Goal: Transaction & Acquisition: Download file/media

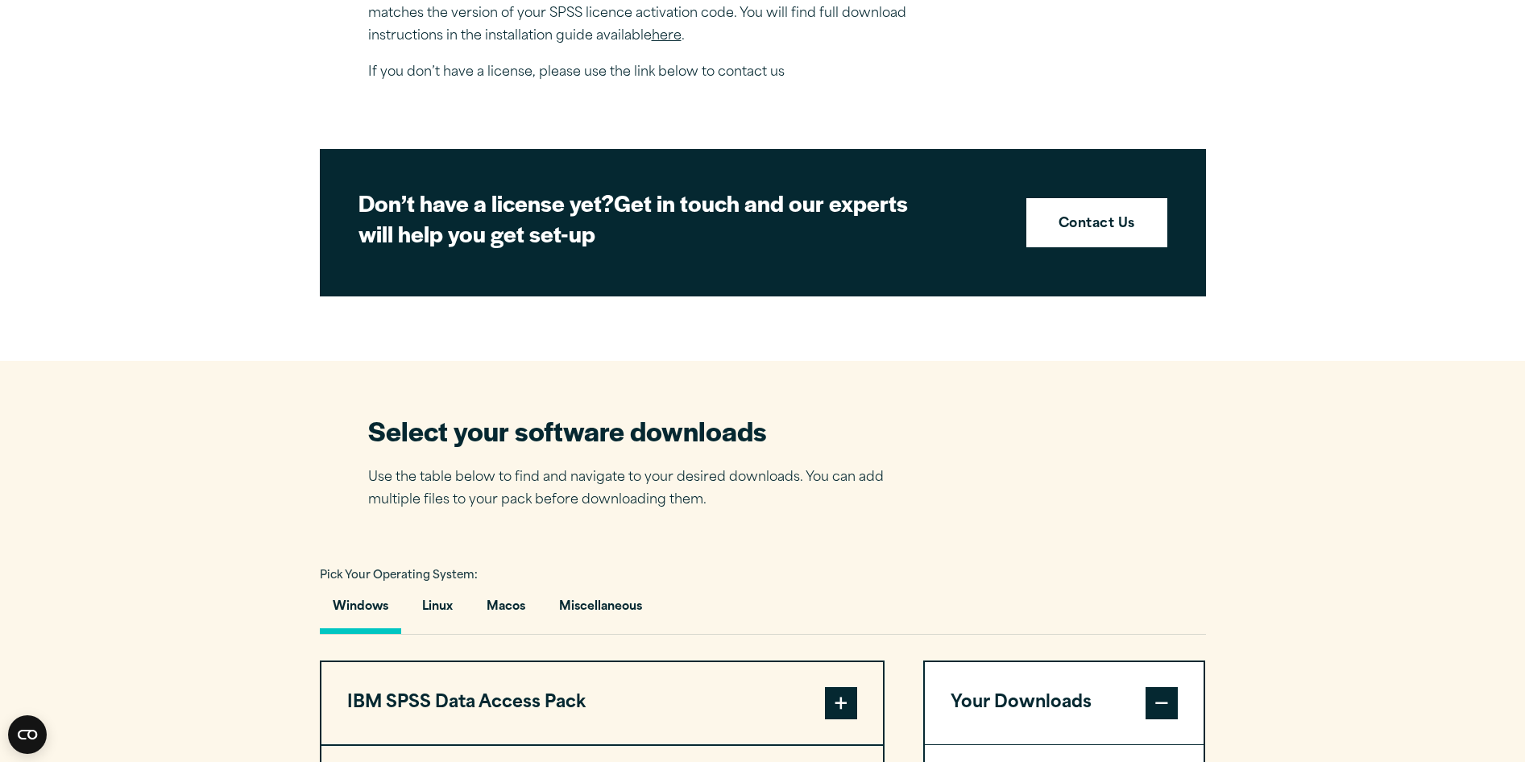
scroll to position [967, 0]
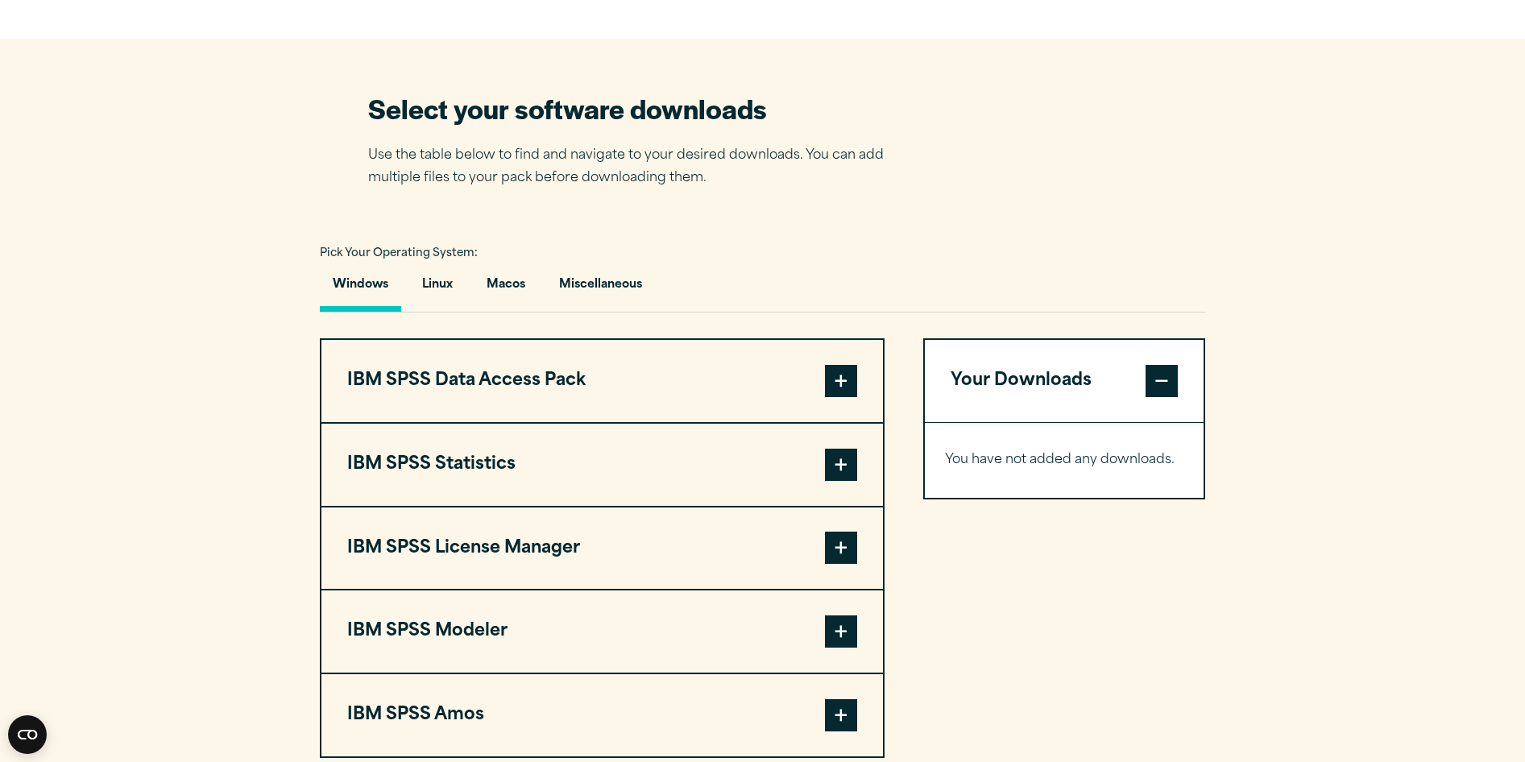
click at [343, 286] on button "Windows" at bounding box center [360, 289] width 81 height 46
click at [841, 465] on span at bounding box center [841, 465] width 32 height 32
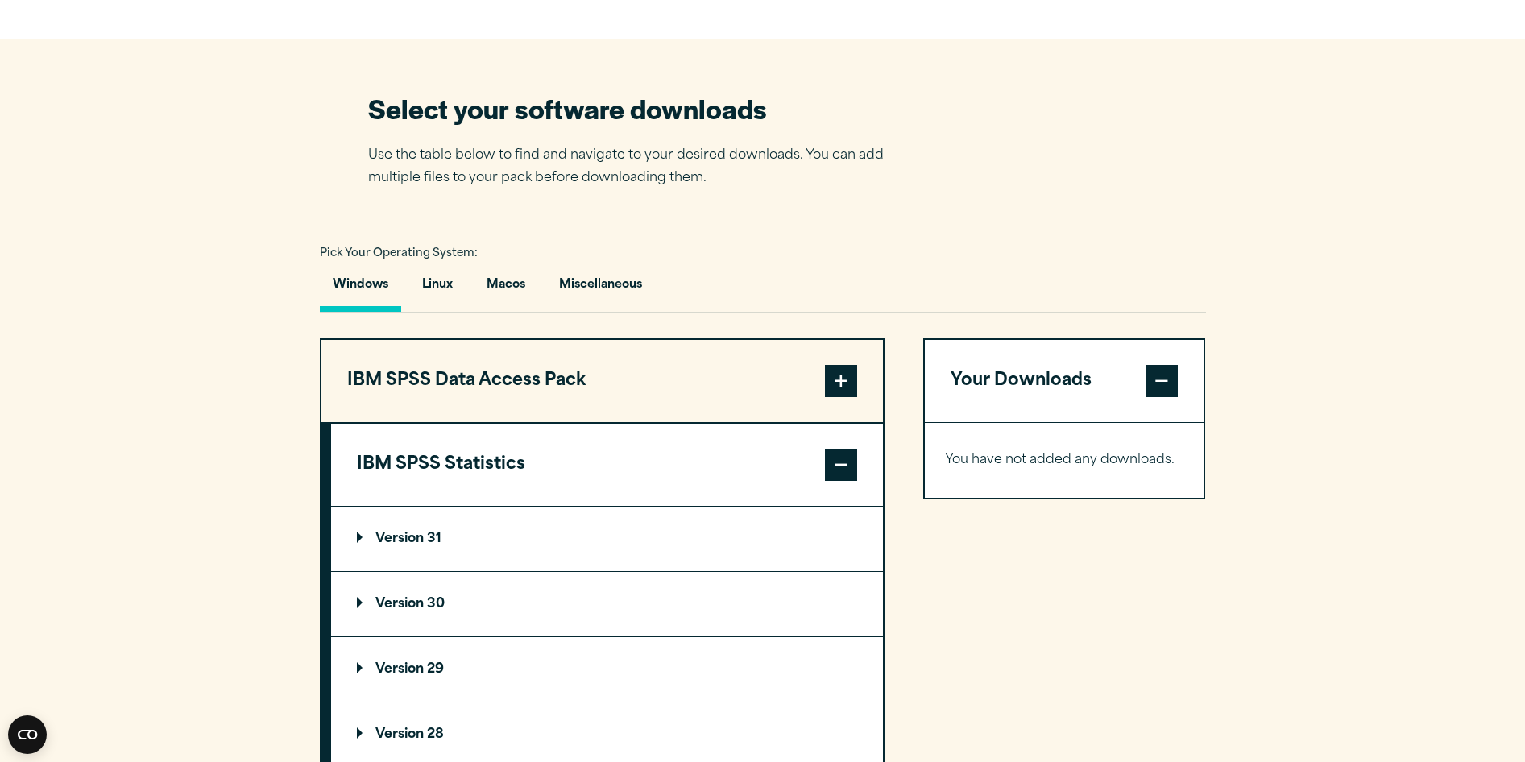
click at [357, 540] on p "Version 31" at bounding box center [399, 538] width 85 height 13
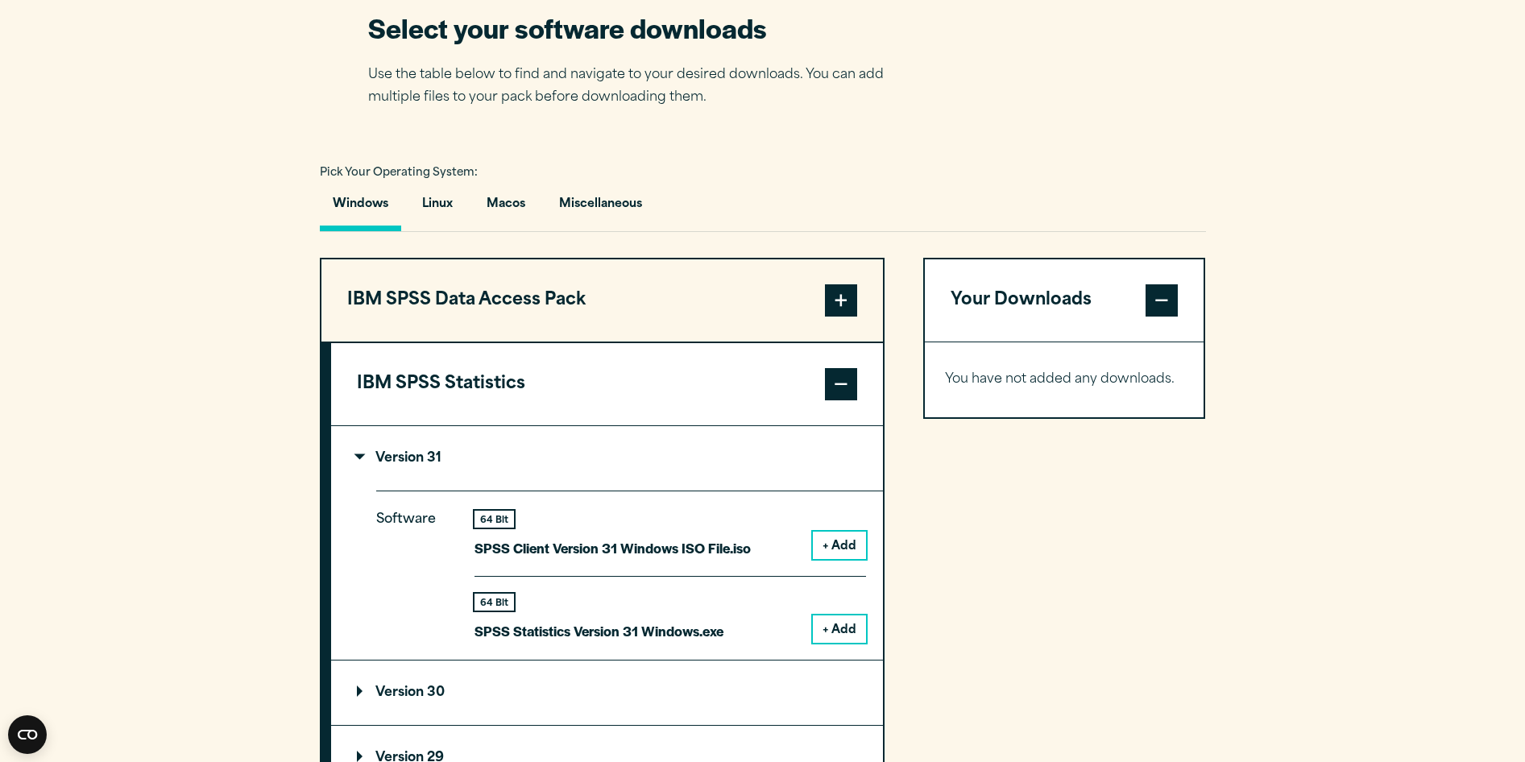
scroll to position [1128, 0]
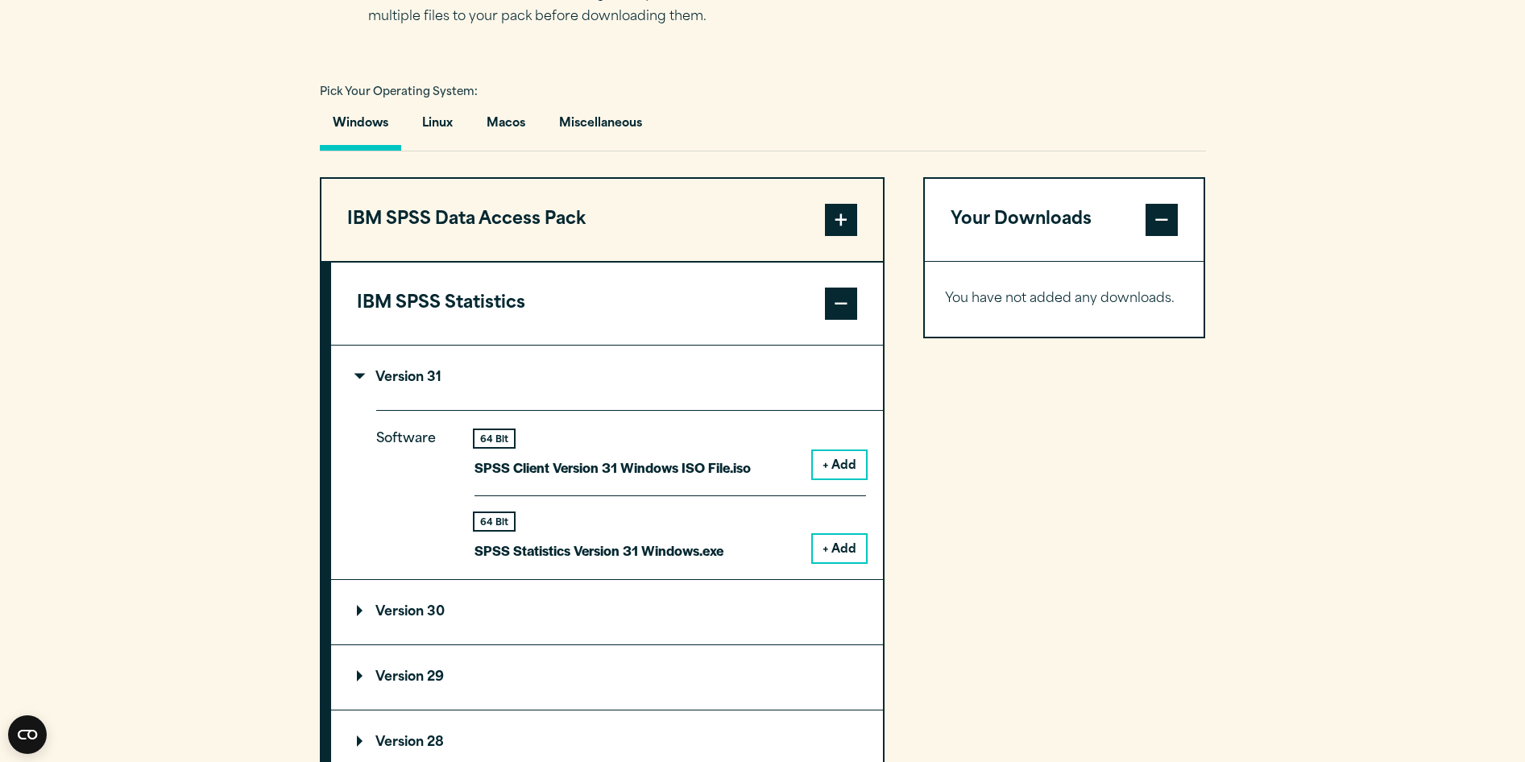
click at [851, 460] on button "+ Add" at bounding box center [839, 464] width 53 height 27
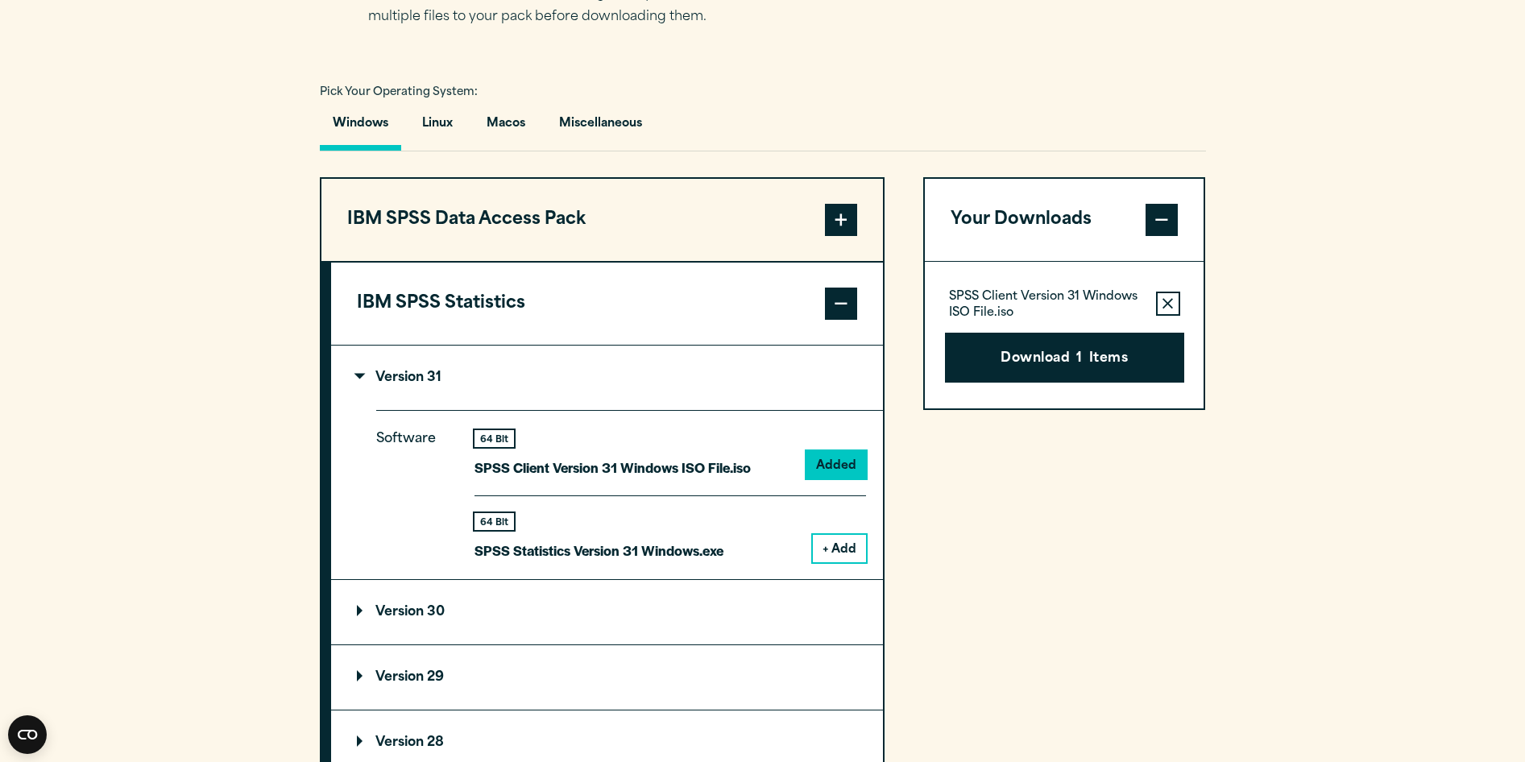
click at [843, 549] on button "+ Add" at bounding box center [839, 548] width 53 height 27
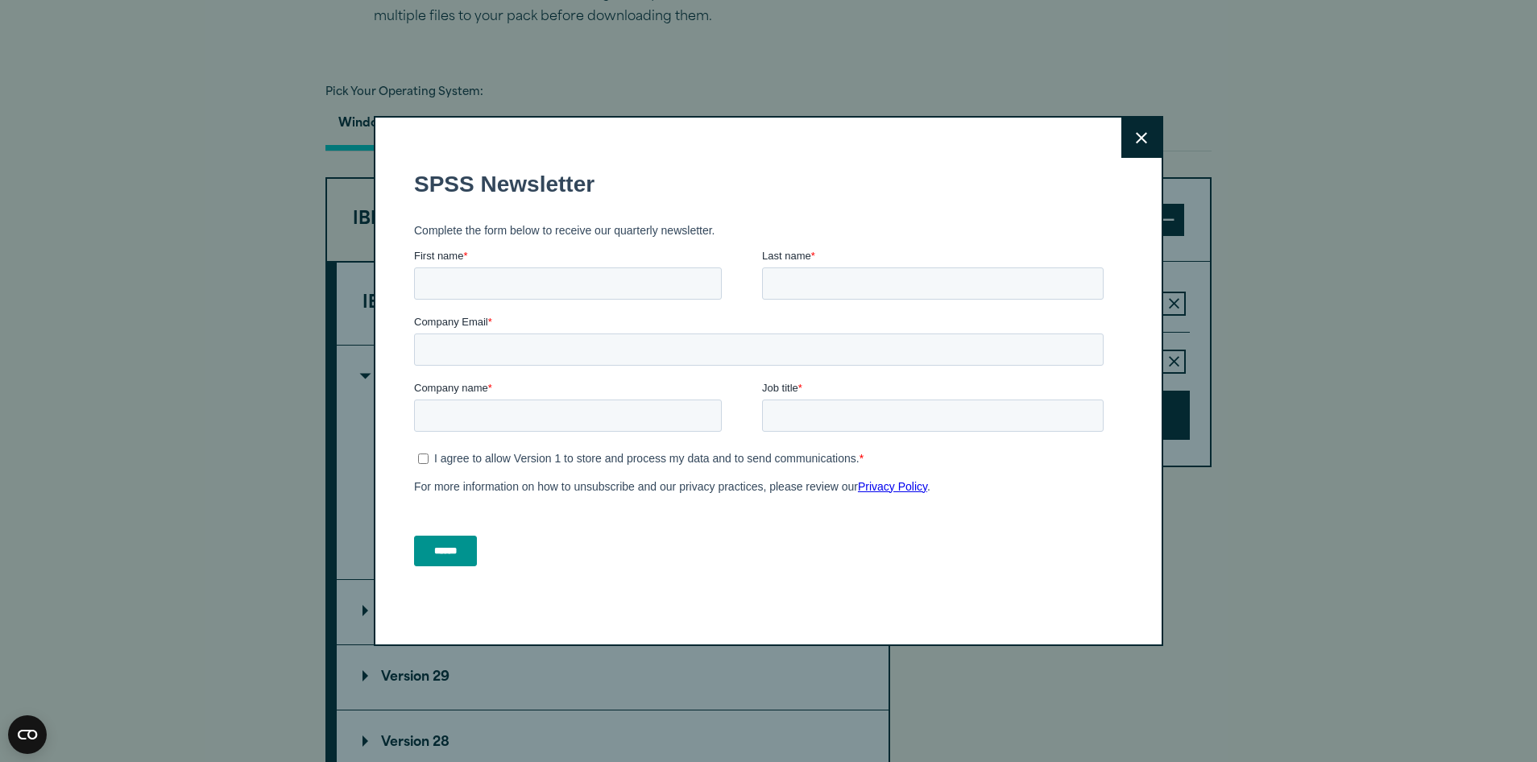
click at [1136, 132] on icon at bounding box center [1141, 138] width 11 height 12
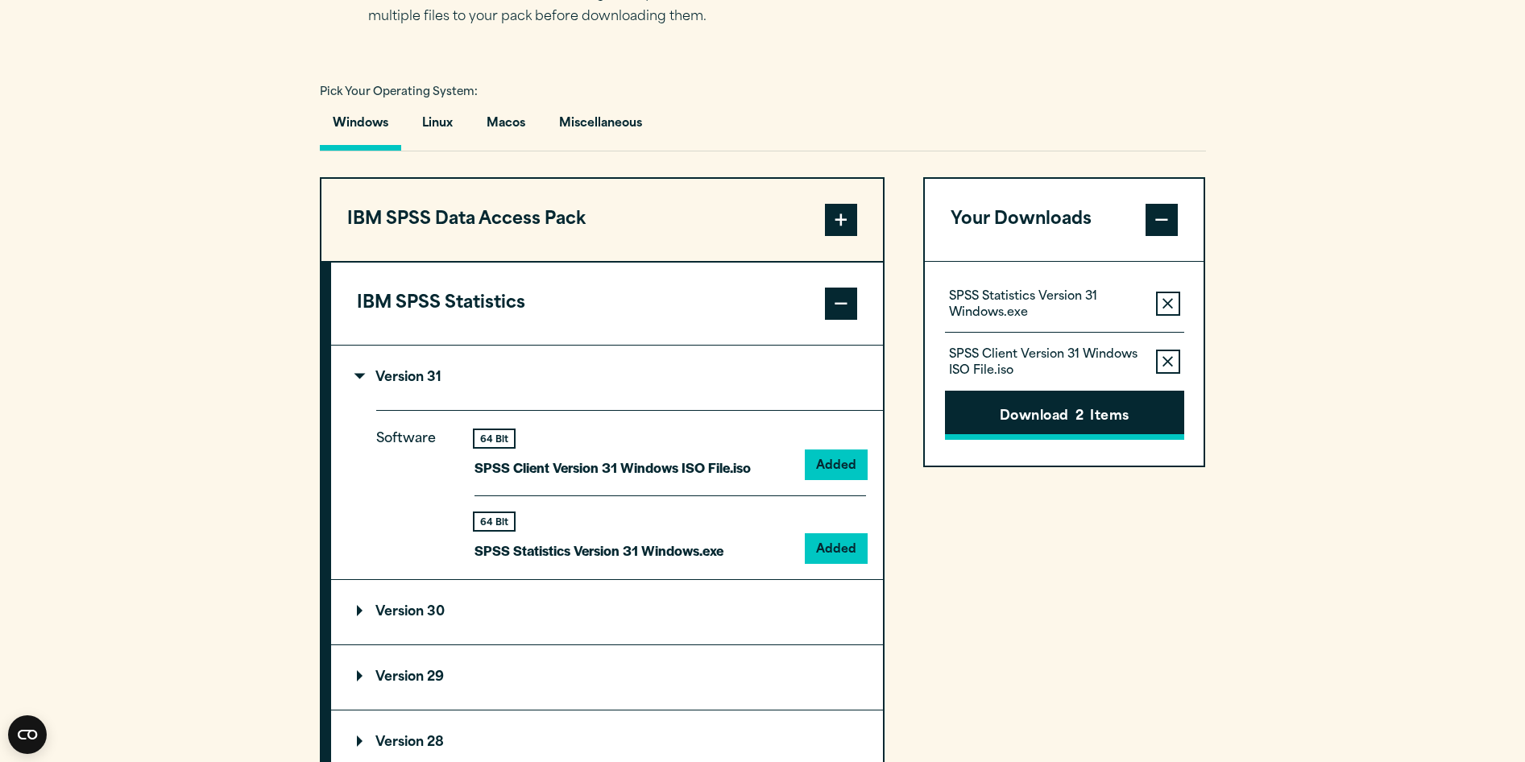
click at [1073, 415] on button "Download 2 Items" at bounding box center [1064, 416] width 239 height 50
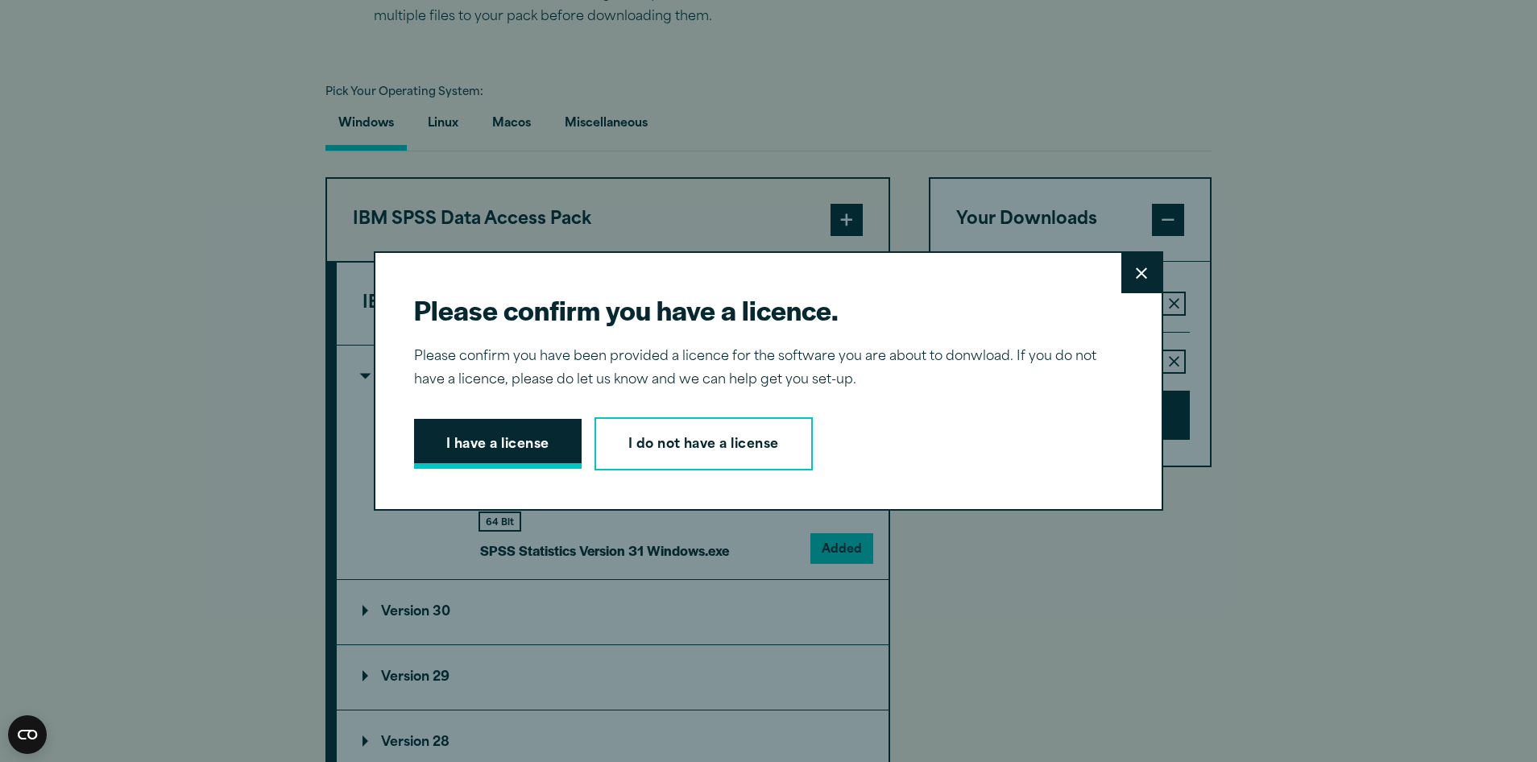
click at [527, 444] on button "I have a license" at bounding box center [498, 444] width 168 height 50
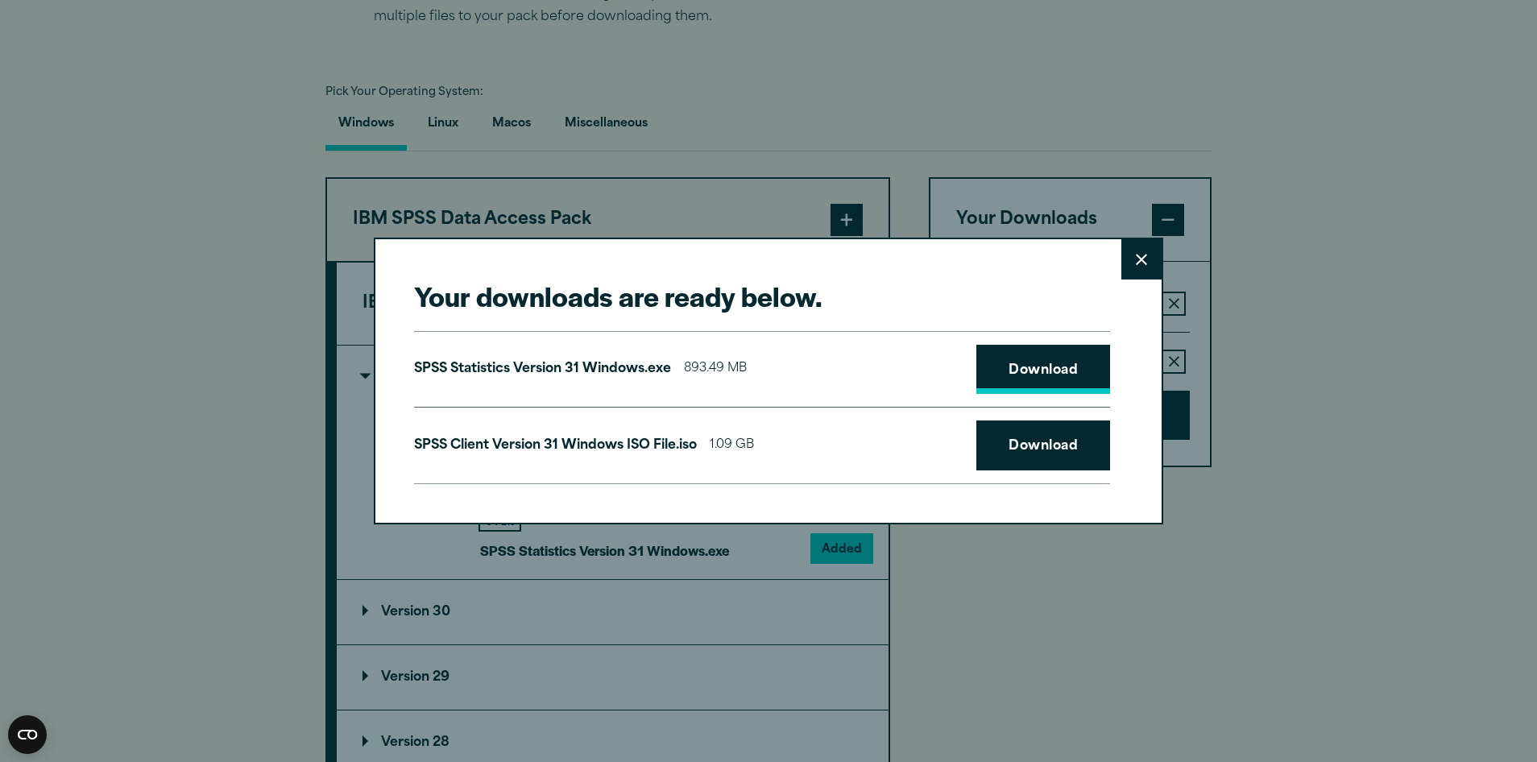
click at [1012, 374] on link "Download" at bounding box center [1043, 370] width 134 height 50
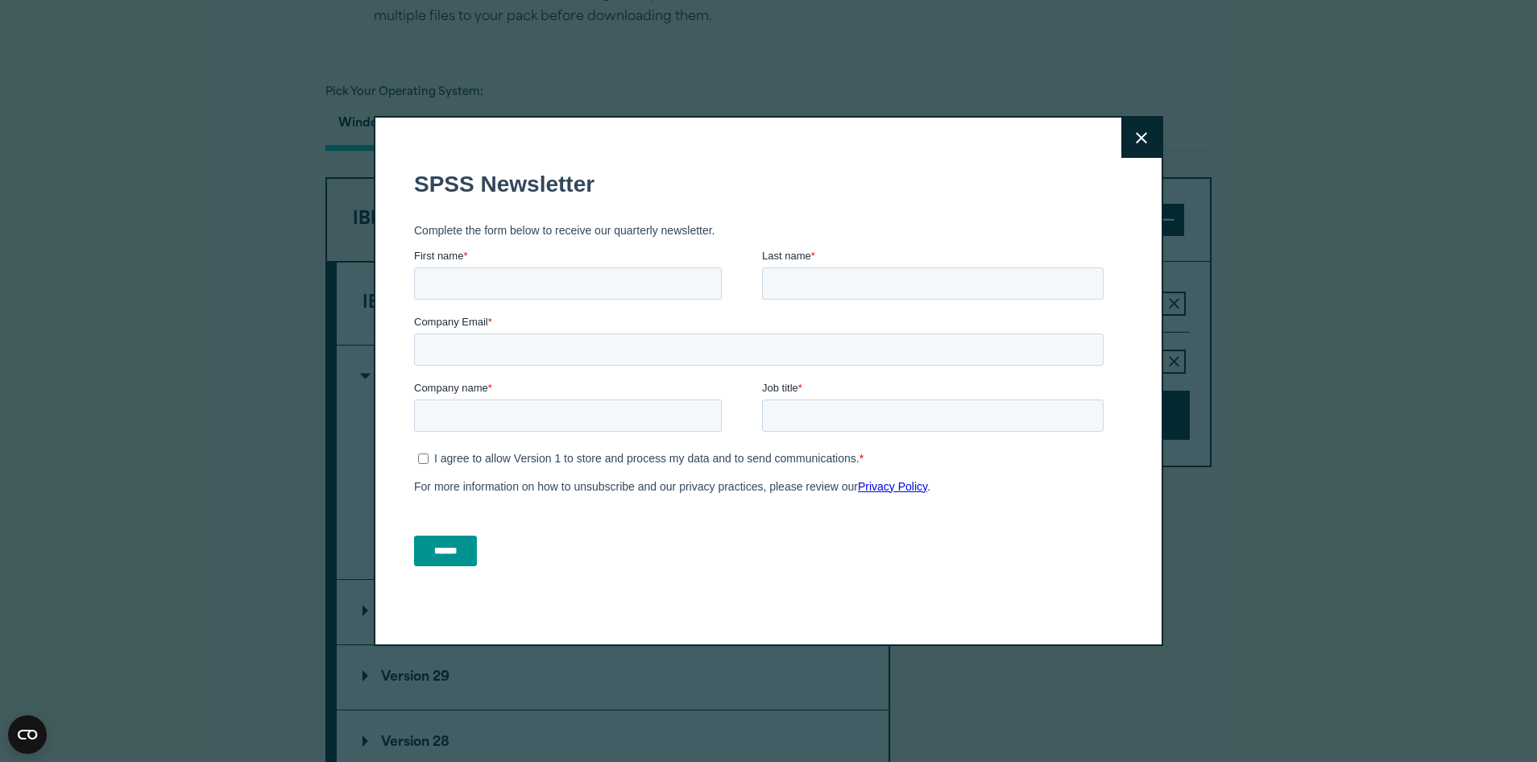
click at [1137, 135] on icon at bounding box center [1141, 138] width 11 height 12
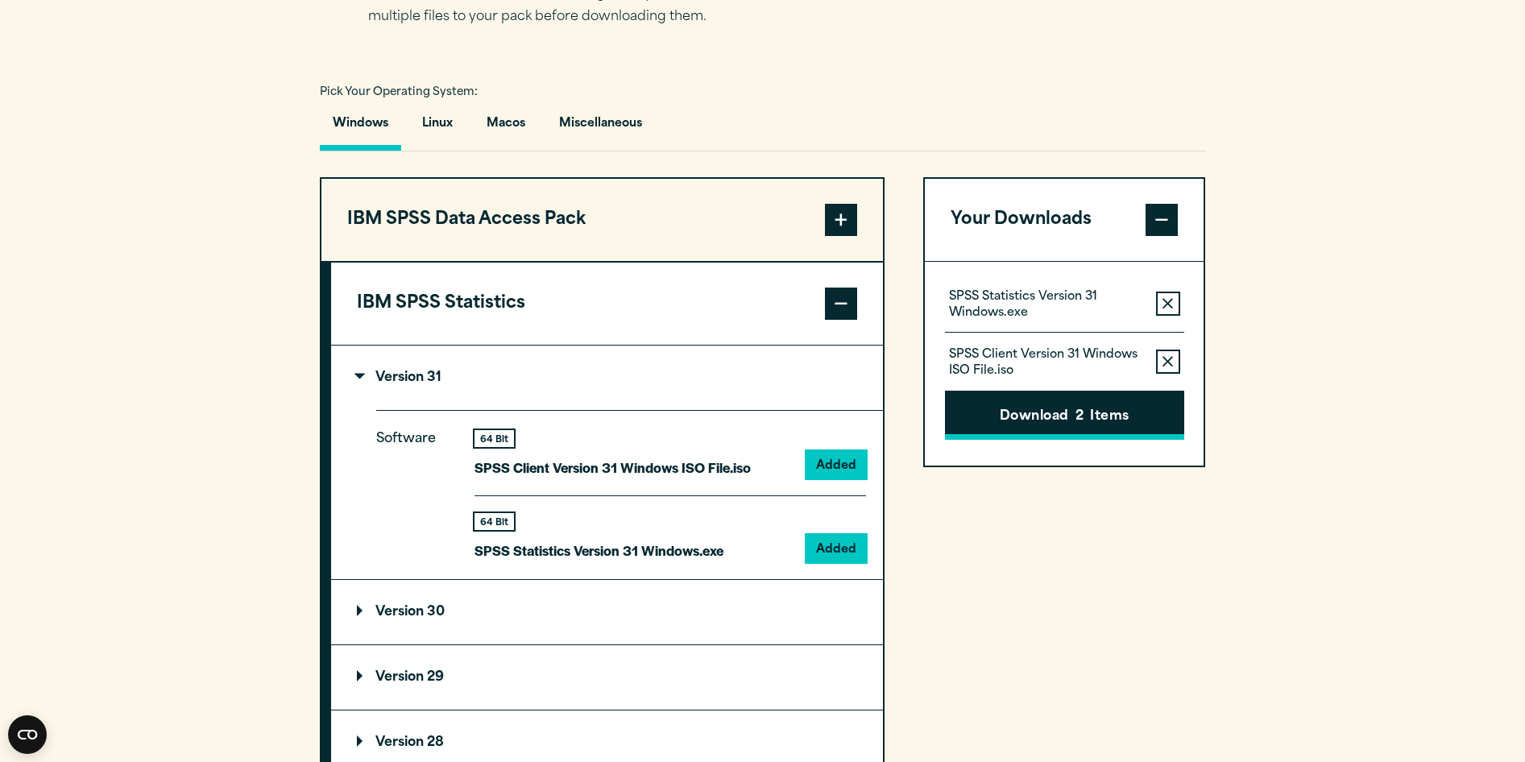
click at [1113, 412] on button "Download 2 Items" at bounding box center [1064, 416] width 239 height 50
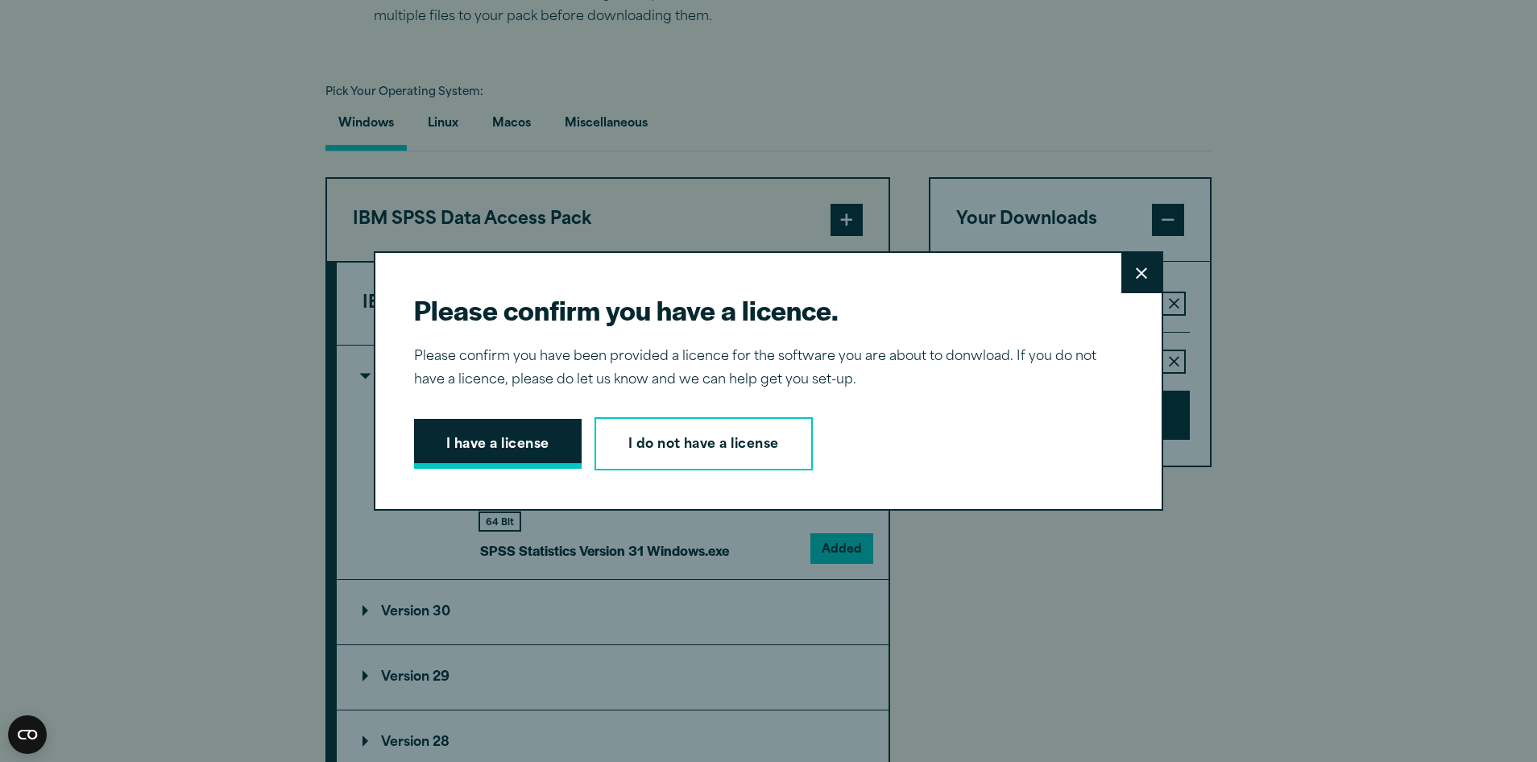
click at [534, 448] on button "I have a license" at bounding box center [498, 444] width 168 height 50
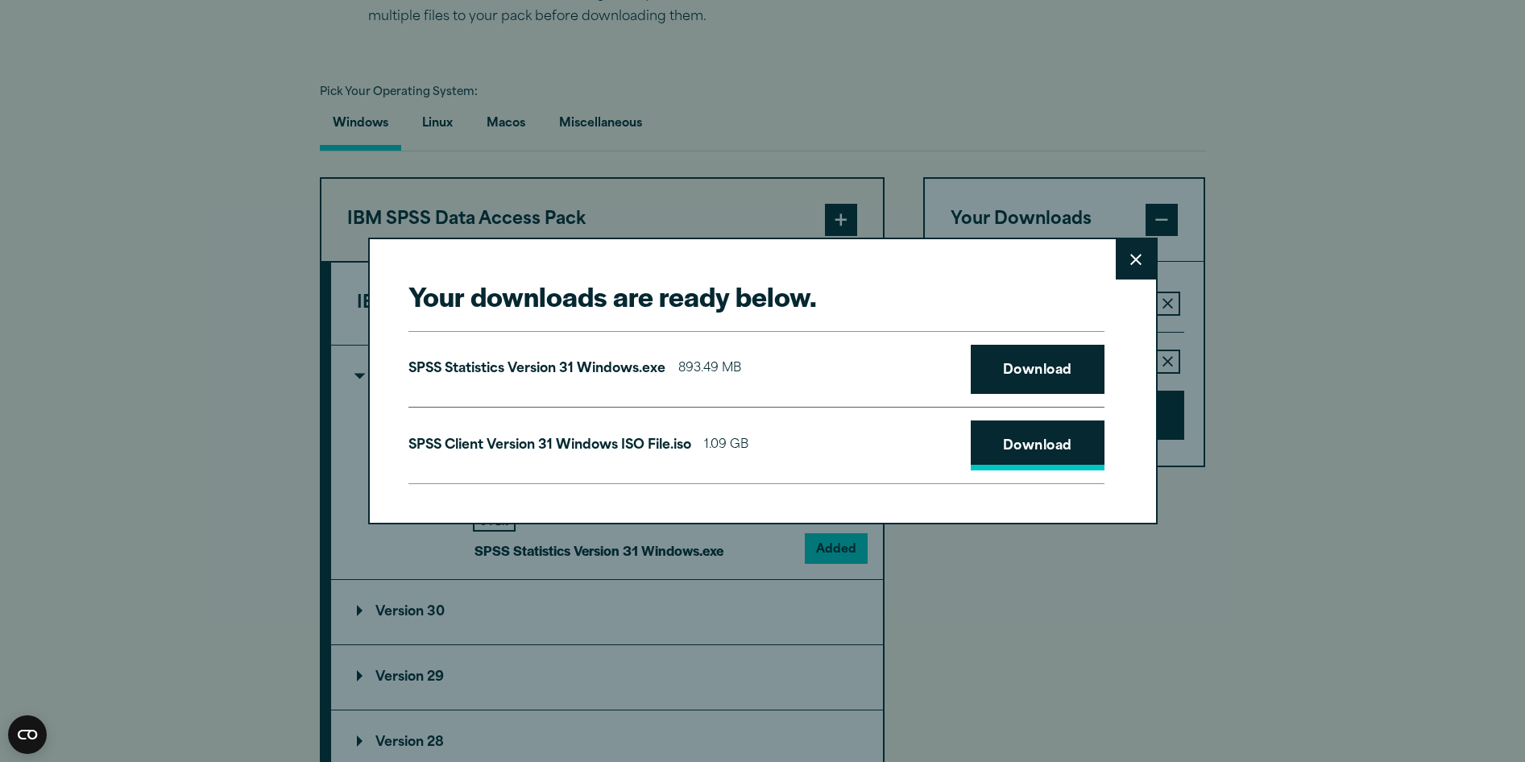
click at [1005, 452] on link "Download" at bounding box center [1038, 445] width 134 height 50
